Goal: Find specific page/section: Find specific page/section

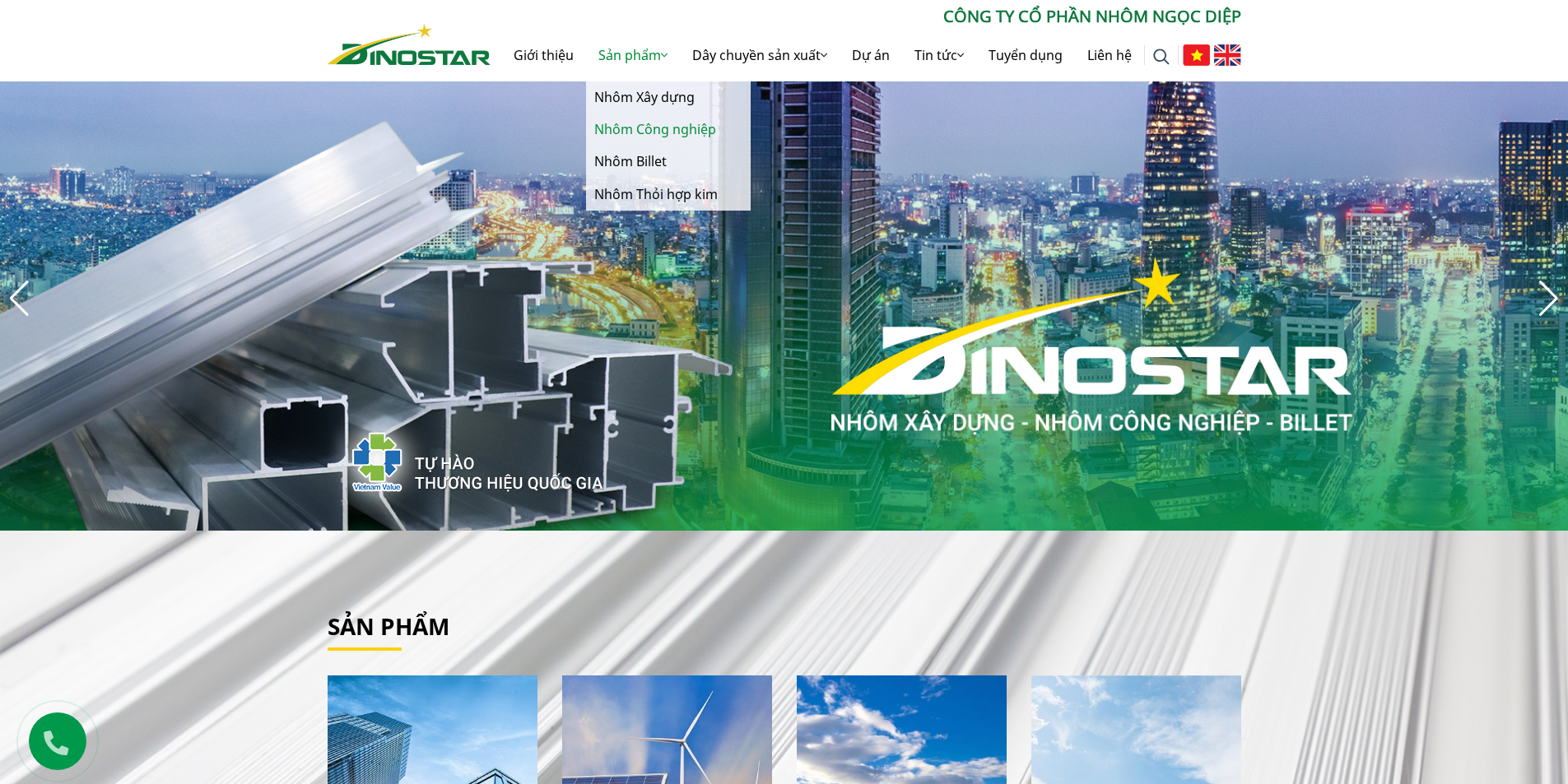
click at [631, 120] on link "Nhôm Công nghiệp" at bounding box center [668, 130] width 165 height 32
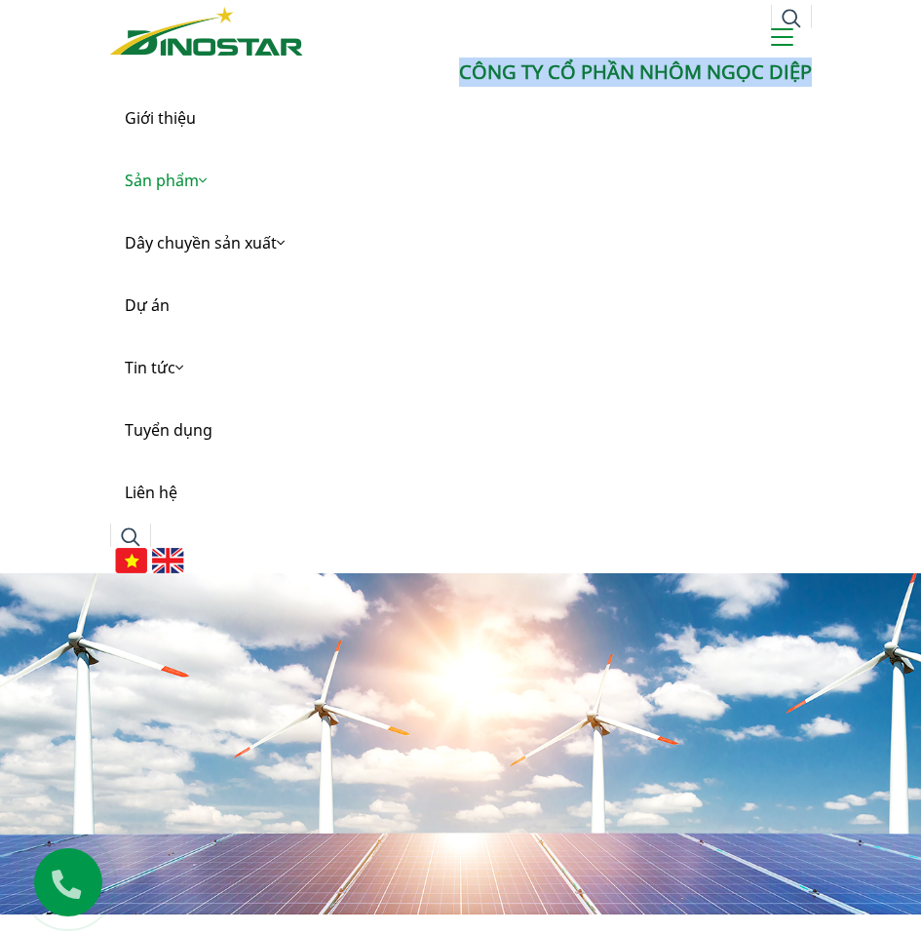
drag, startPoint x: 812, startPoint y: 69, endPoint x: 427, endPoint y: 78, distance: 385.2
click at [442, 81] on div "Tìm kiếm cho: ******** CÔNG TY CỔ PHẦN NHÔM NGỌC DIỆP Giới thiệu Sản phẩm Sản p…" at bounding box center [460, 286] width 921 height 573
copy p "CÔNG TY CỔ PHẦN NHÔM NGỌC DIỆP"
